Goal: Information Seeking & Learning: Learn about a topic

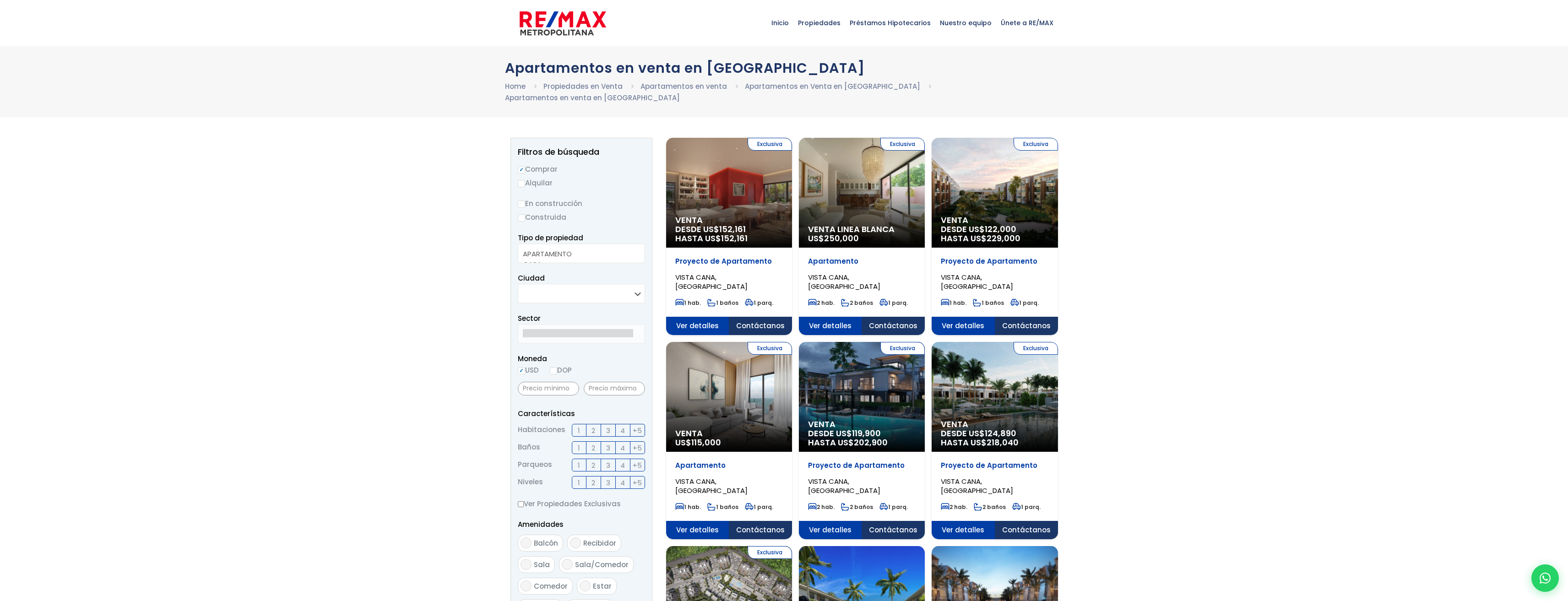
select select
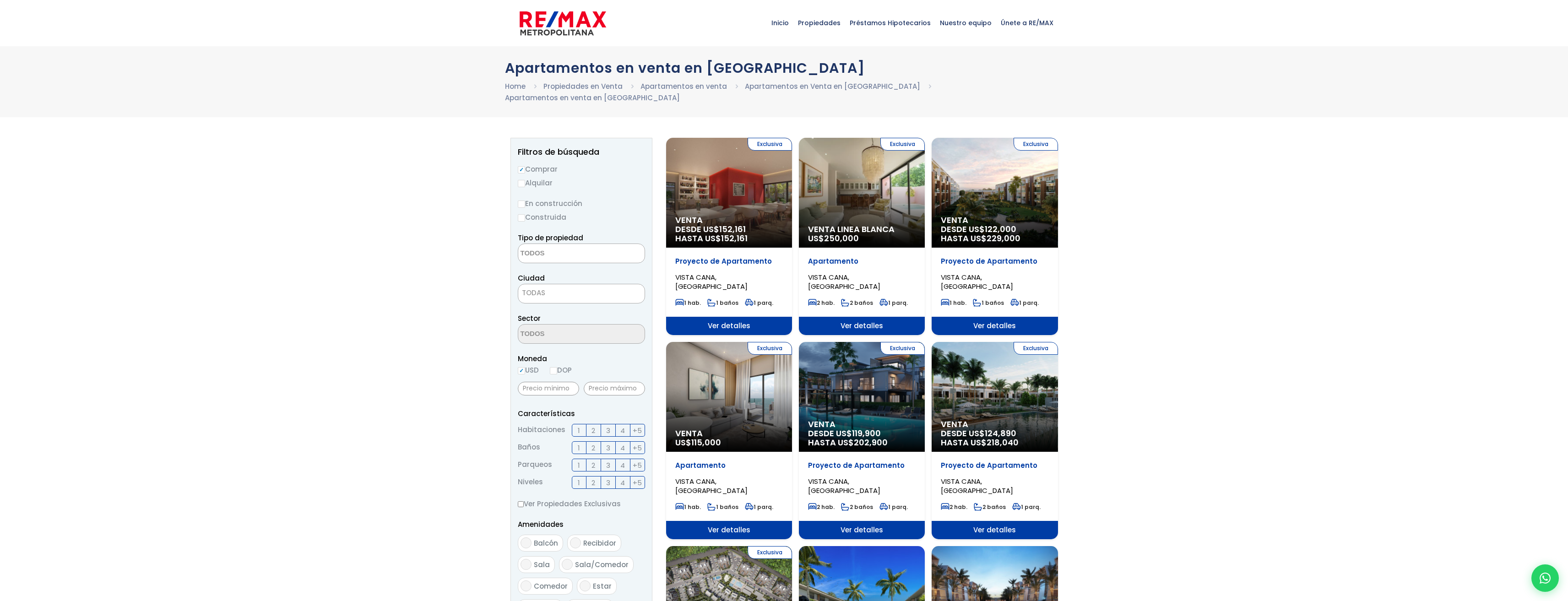
click at [592, 424] on span "2" at bounding box center [593, 430] width 3 height 12
click at [0, 0] on input "2" at bounding box center [0, 0] width 0 height 0
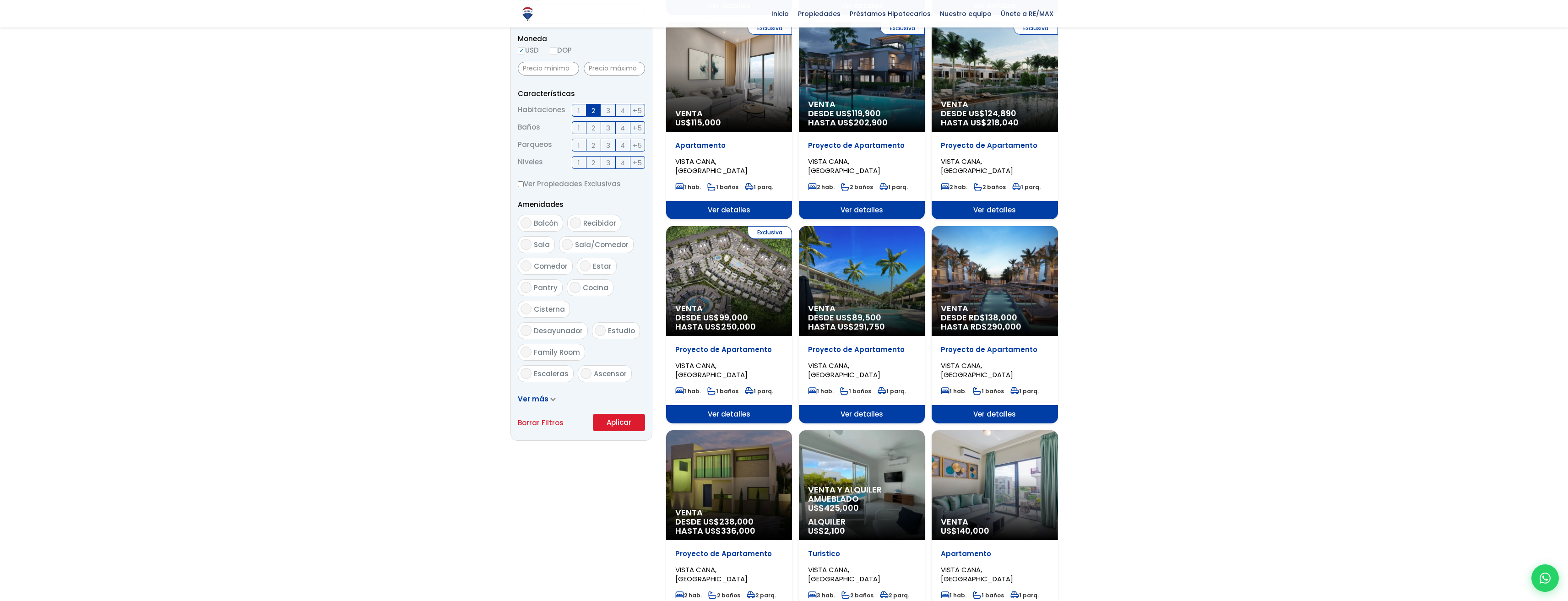
scroll to position [321, 0]
click at [615, 413] on button "Aplicar" at bounding box center [619, 421] width 52 height 17
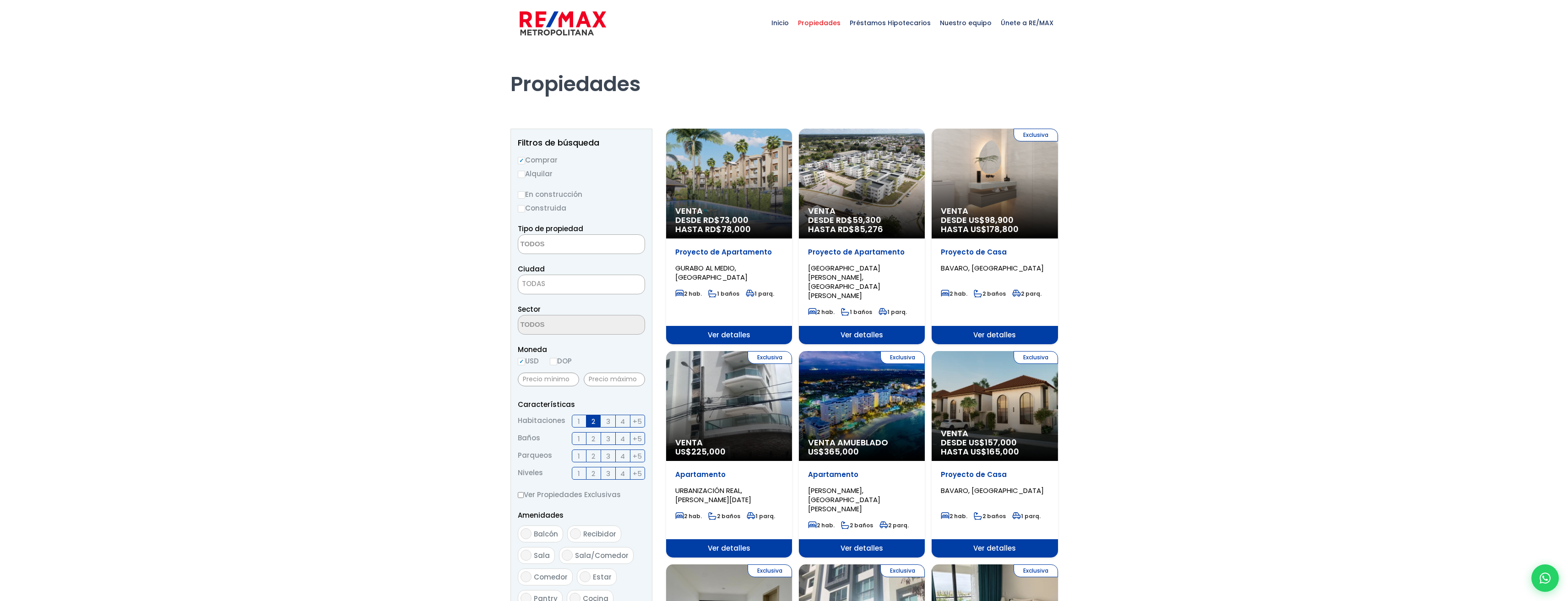
select select
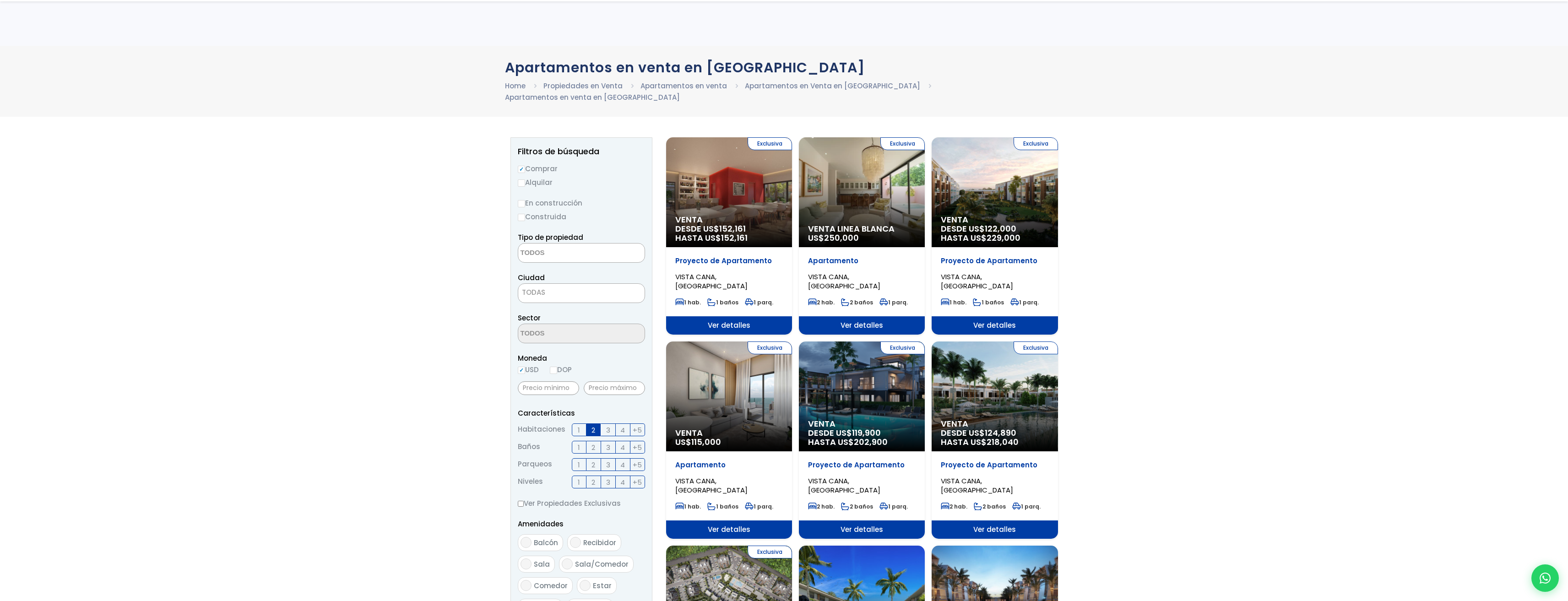
select select
drag, startPoint x: 1005, startPoint y: 387, endPoint x: 852, endPoint y: 377, distance: 153.3
